Goal: Navigation & Orientation: Find specific page/section

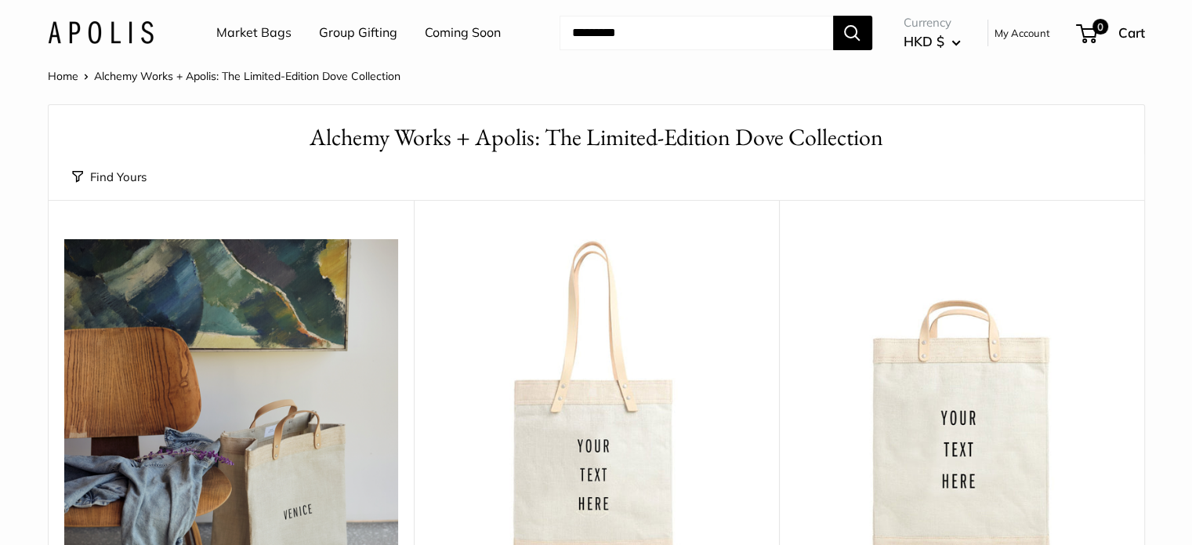
click at [263, 34] on link "Market Bags" at bounding box center [253, 33] width 75 height 24
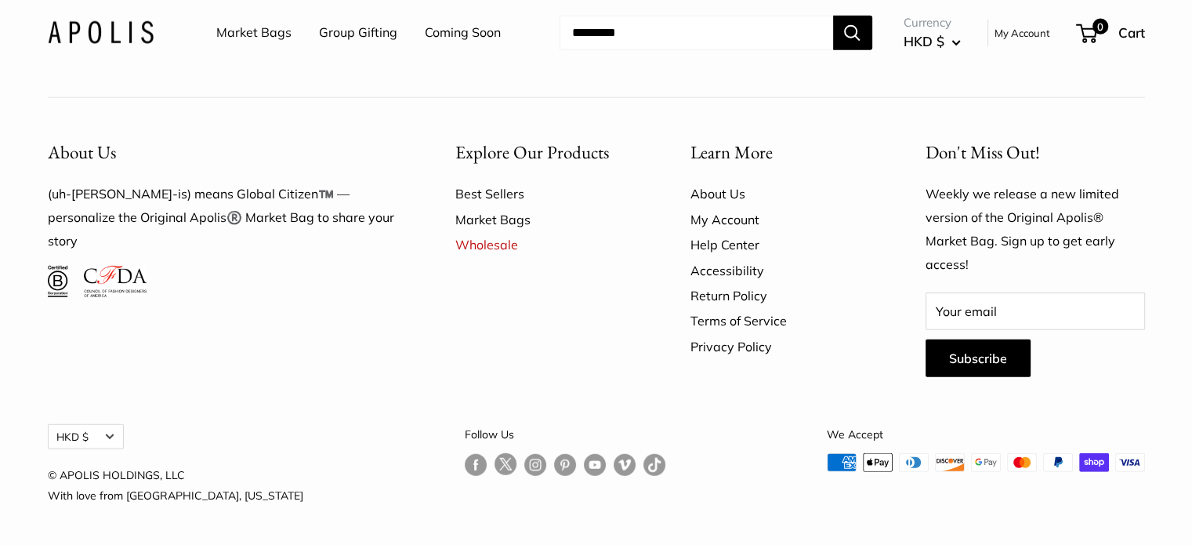
scroll to position [4071, 0]
